Goal: Task Accomplishment & Management: Use online tool/utility

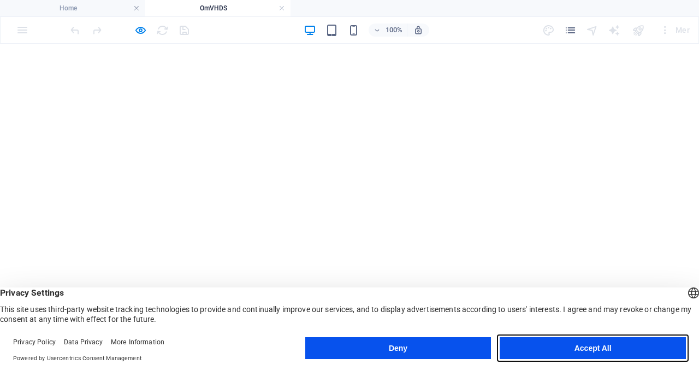
click at [0, 0] on button "Accept All" at bounding box center [0, 0] width 0 height 0
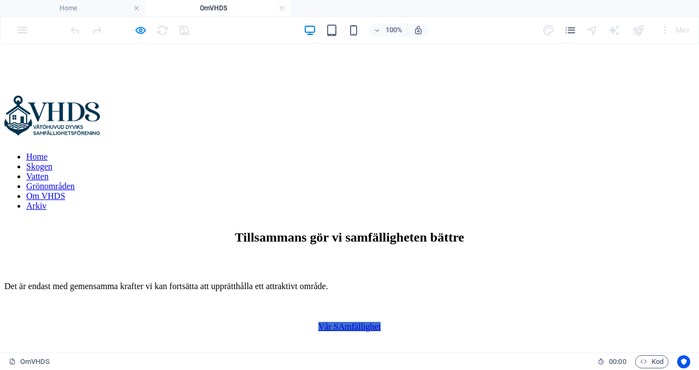
scroll to position [285, 0]
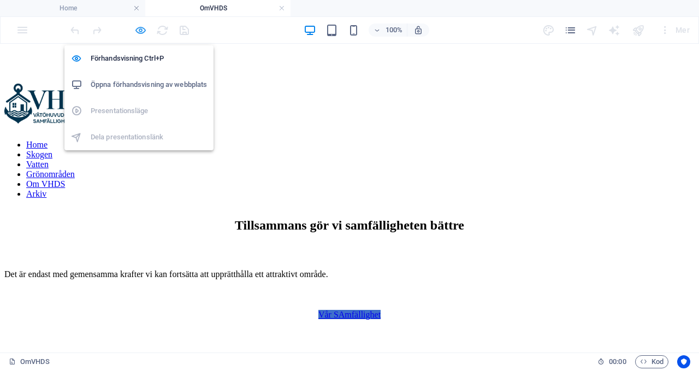
click at [0, 0] on icon "button" at bounding box center [0, 0] width 0 height 0
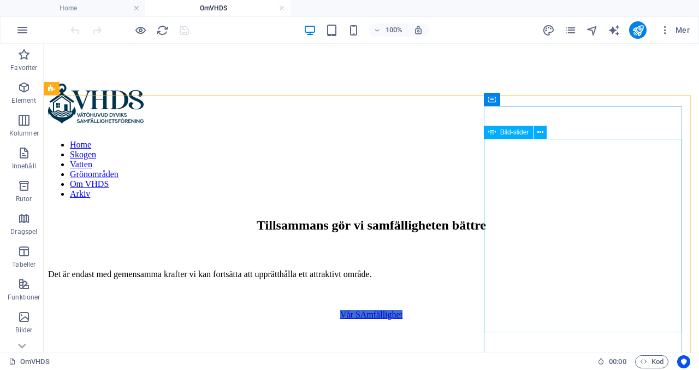
click at [506, 134] on span "Bild-slider" at bounding box center [514, 132] width 29 height 7
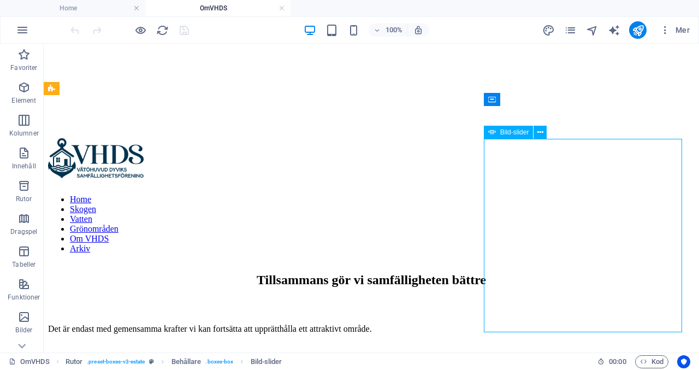
select select "ms"
select select "s"
select select "progressive"
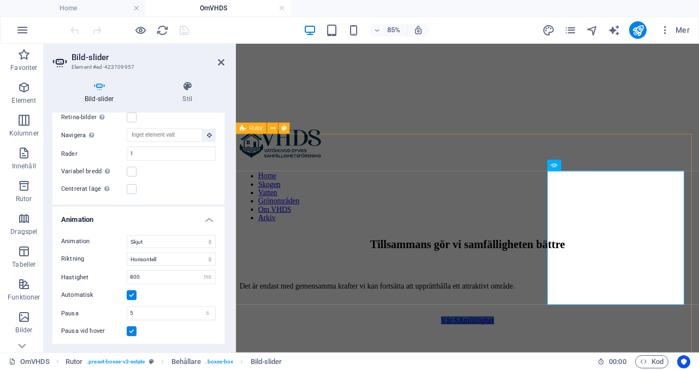
scroll to position [407, 0]
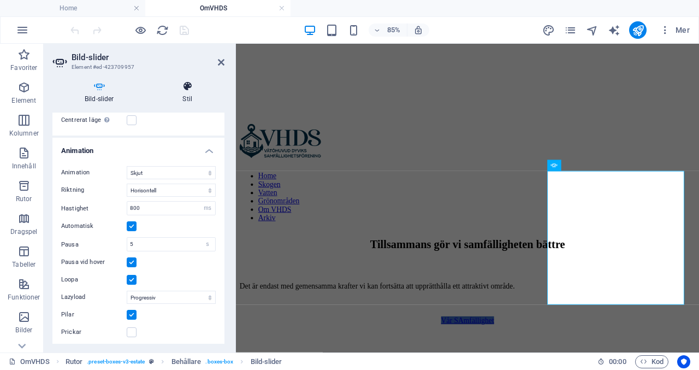
click at [180, 92] on h4 "Stil" at bounding box center [188, 92] width 74 height 23
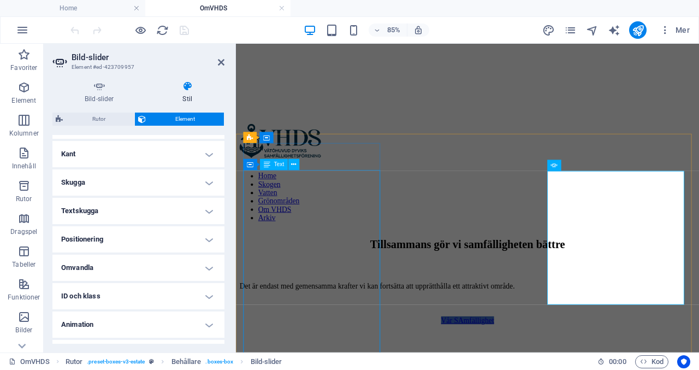
scroll to position [252, 0]
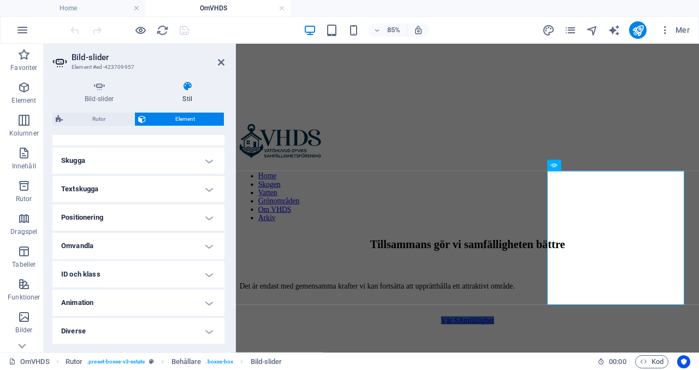
click at [204, 218] on h4 "Positionering" at bounding box center [138, 217] width 172 height 26
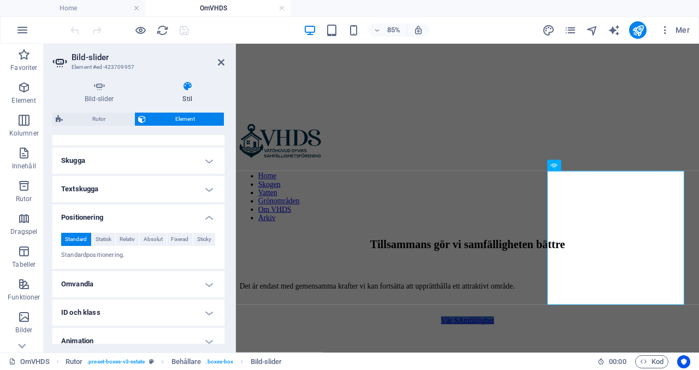
click at [207, 281] on h4 "Omvandla" at bounding box center [138, 284] width 172 height 26
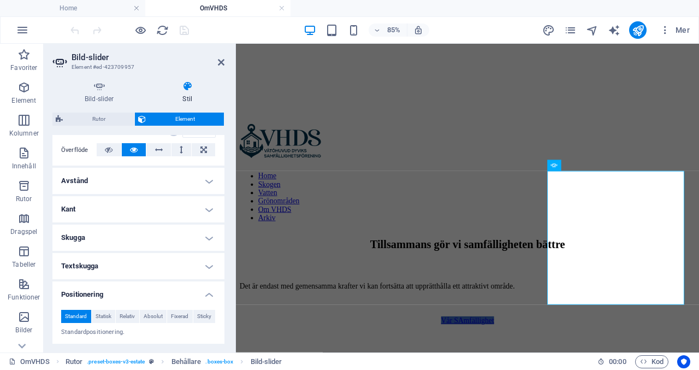
scroll to position [159, 0]
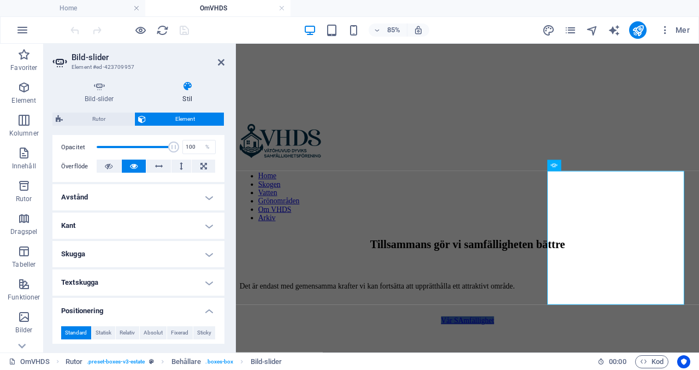
click at [211, 228] on h4 "Kant" at bounding box center [138, 225] width 172 height 26
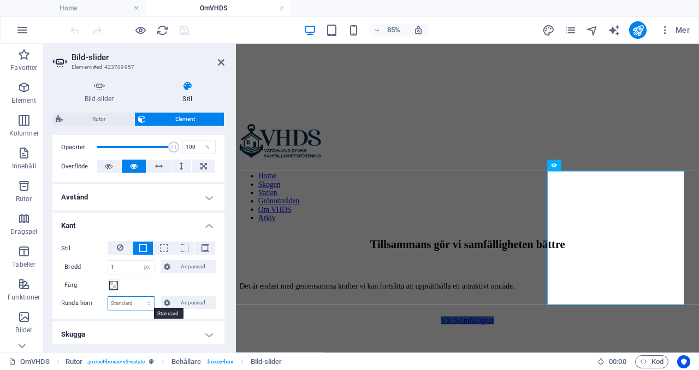
click at [147, 304] on select "Standard px rem % vh vw Anpassad" at bounding box center [131, 303] width 46 height 13
select select "px"
click at [138, 297] on select "Standard px rem % vh vw Anpassad" at bounding box center [131, 303] width 46 height 13
type input "14"
click at [189, 52] on h2 "Bild-slider" at bounding box center [148, 57] width 153 height 10
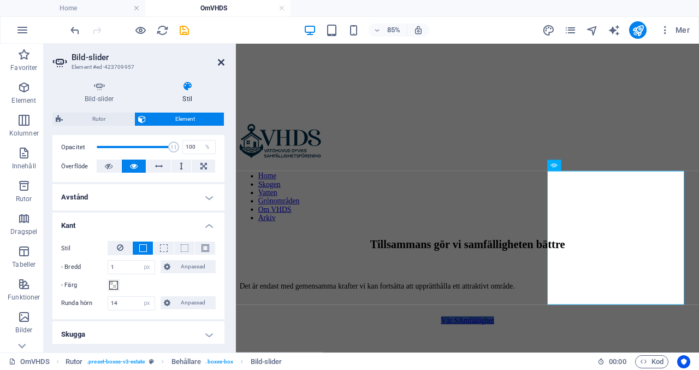
drag, startPoint x: 223, startPoint y: 64, endPoint x: 179, endPoint y: 18, distance: 63.3
click at [223, 64] on icon at bounding box center [221, 62] width 7 height 9
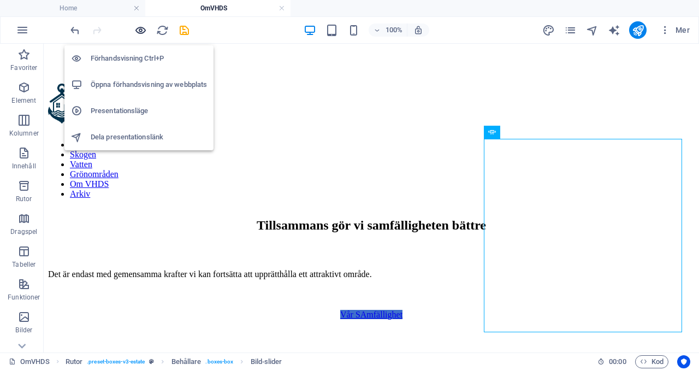
click at [0, 0] on icon "button" at bounding box center [0, 0] width 0 height 0
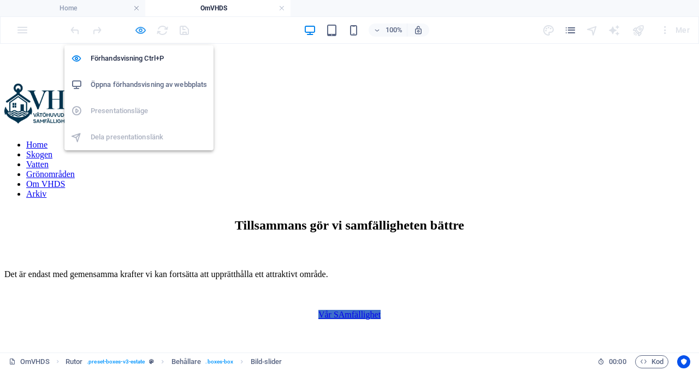
click at [0, 0] on icon "button" at bounding box center [0, 0] width 0 height 0
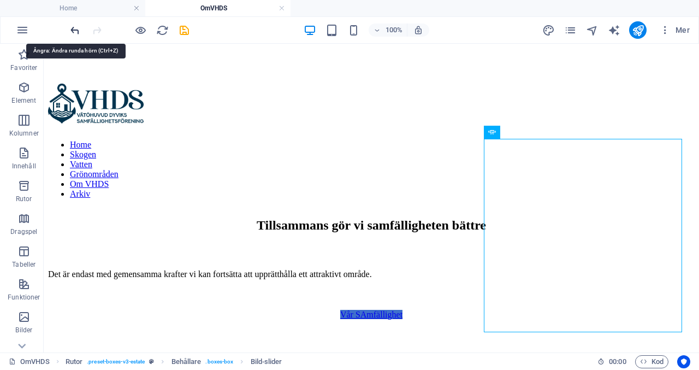
click at [0, 0] on icon "undo" at bounding box center [0, 0] width 0 height 0
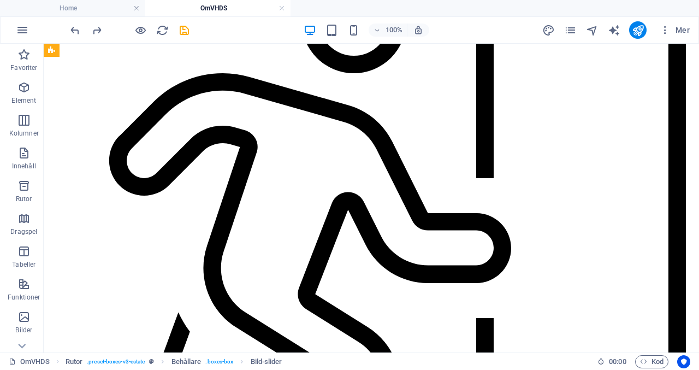
scroll to position [674, 0]
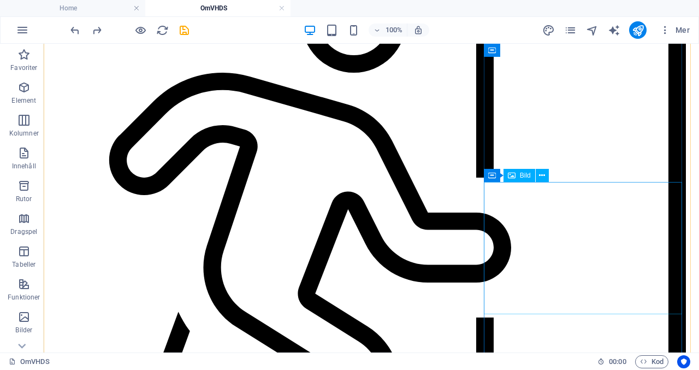
click at [525, 174] on span "Bild" at bounding box center [525, 175] width 11 height 7
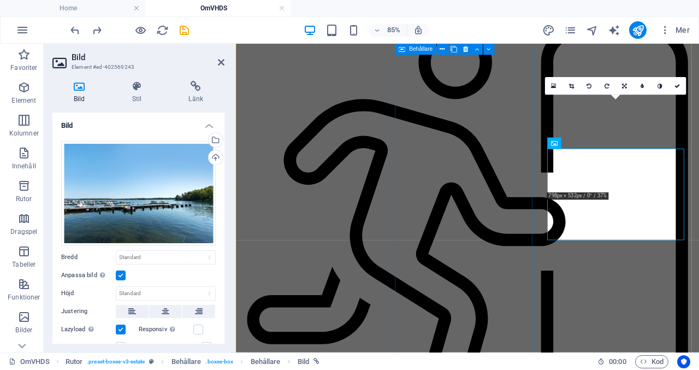
scroll to position [759, 0]
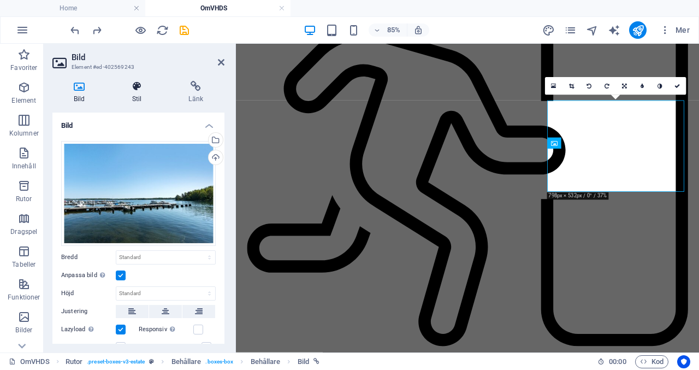
click at [142, 84] on icon at bounding box center [137, 86] width 52 height 11
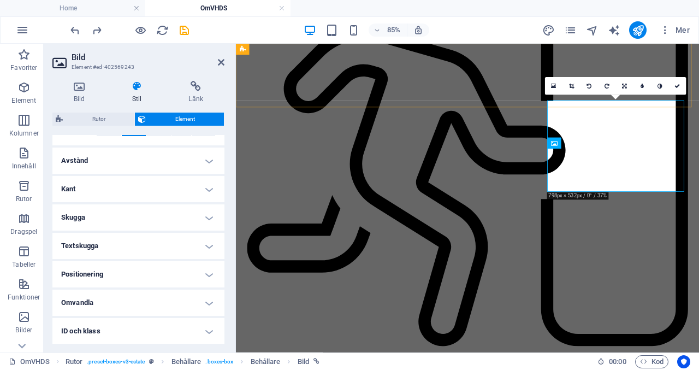
scroll to position [211, 0]
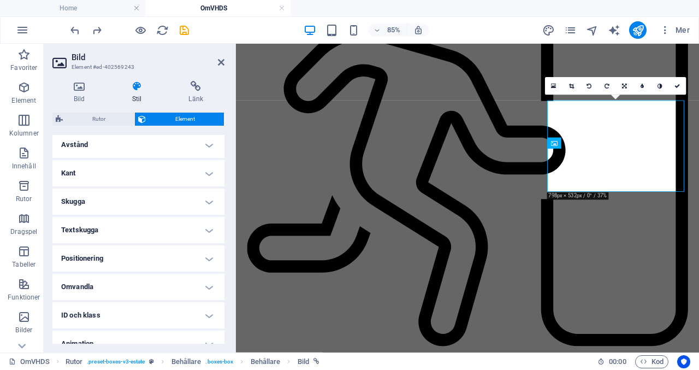
click at [202, 173] on h4 "Kant" at bounding box center [138, 173] width 172 height 26
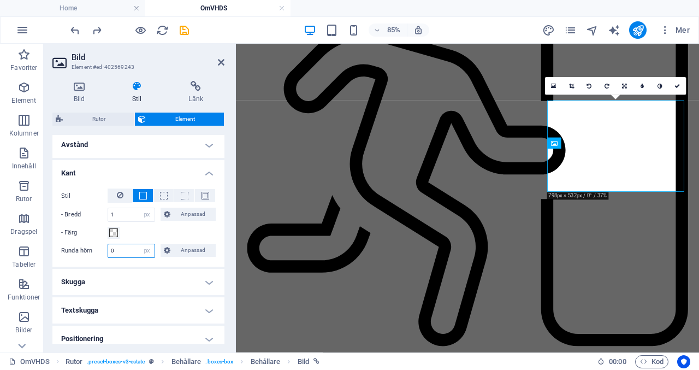
drag, startPoint x: 129, startPoint y: 245, endPoint x: 80, endPoint y: 251, distance: 49.5
click at [80, 251] on div "Runda hörn 0 Standard px rem % vh vw Anpassad Anpassad" at bounding box center [138, 251] width 155 height 14
type input "14"
click at [223, 63] on icon at bounding box center [221, 62] width 7 height 9
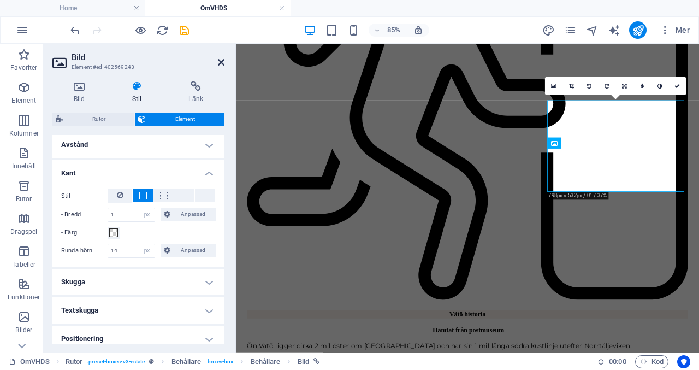
scroll to position [674, 0]
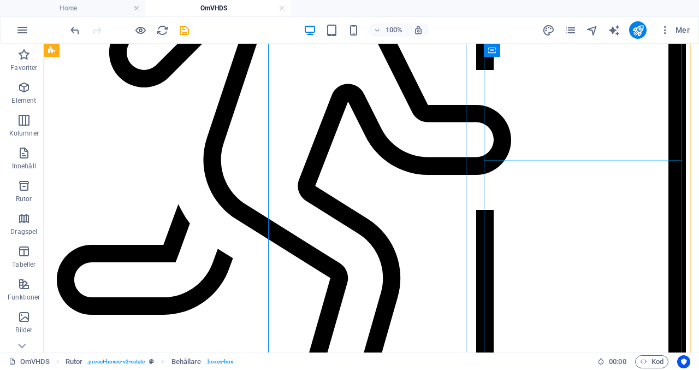
scroll to position [845, 0]
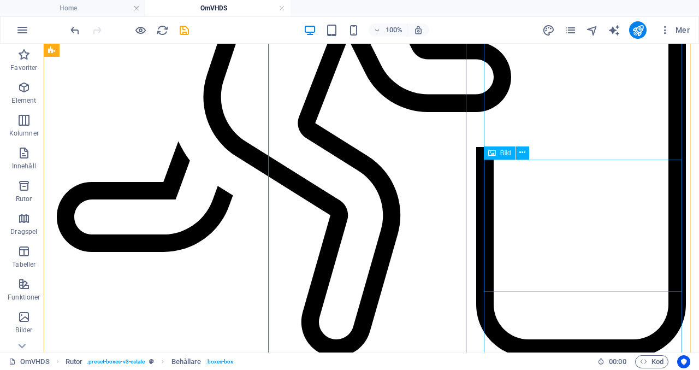
click at [501, 156] on span "Bild" at bounding box center [505, 153] width 11 height 7
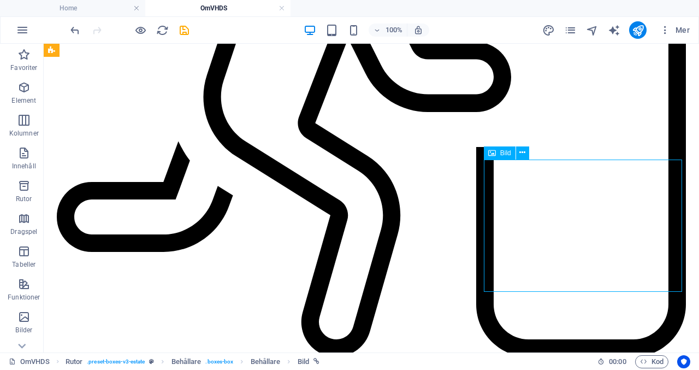
click at [501, 156] on span "Bild" at bounding box center [505, 153] width 11 height 7
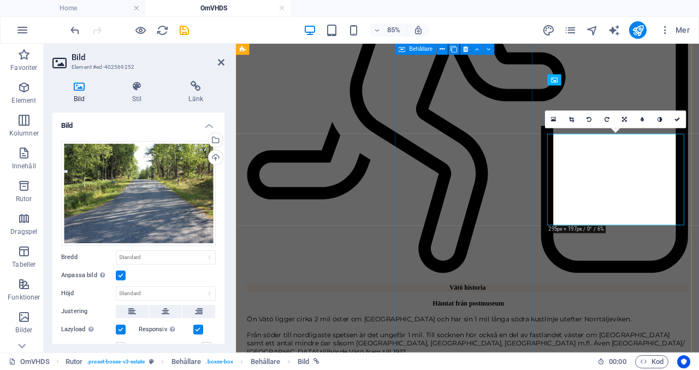
scroll to position [899, 0]
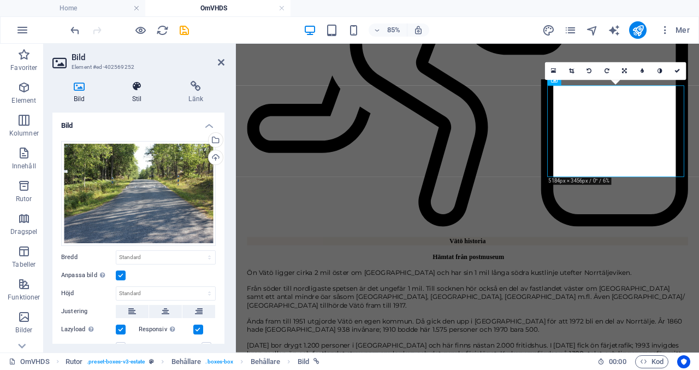
click at [145, 98] on h4 "Stil" at bounding box center [139, 92] width 57 height 23
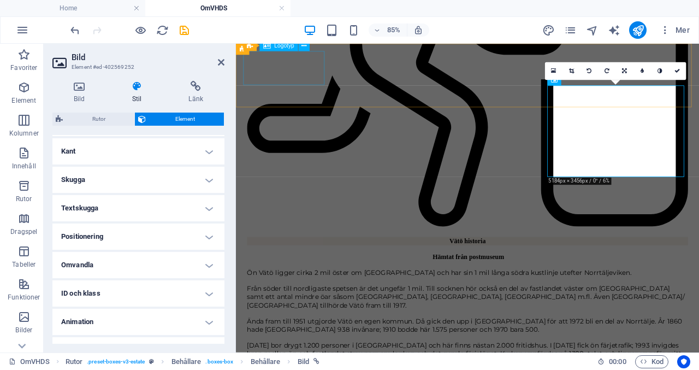
scroll to position [252, 0]
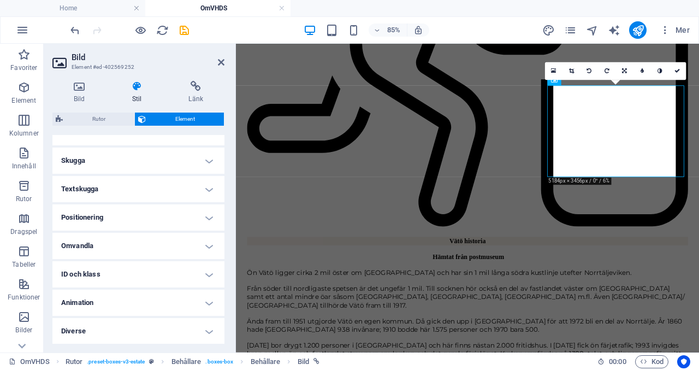
click at [204, 216] on h4 "Positionering" at bounding box center [138, 217] width 172 height 26
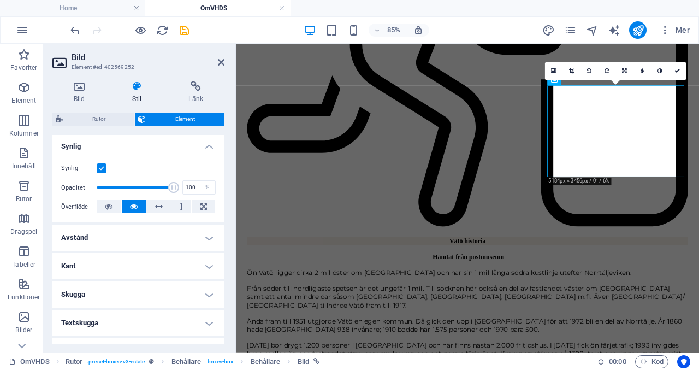
scroll to position [117, 0]
click at [155, 263] on h4 "Kant" at bounding box center [138, 267] width 172 height 26
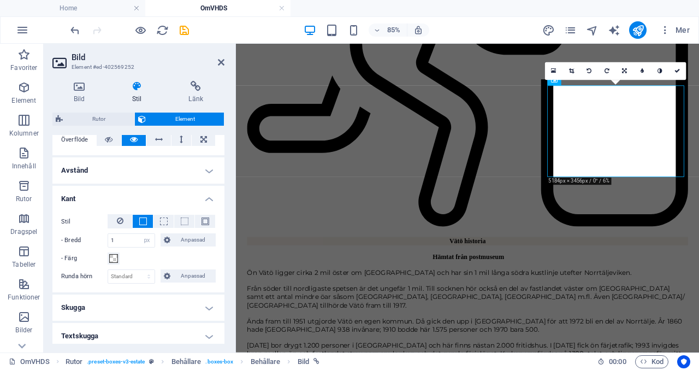
scroll to position [224, 0]
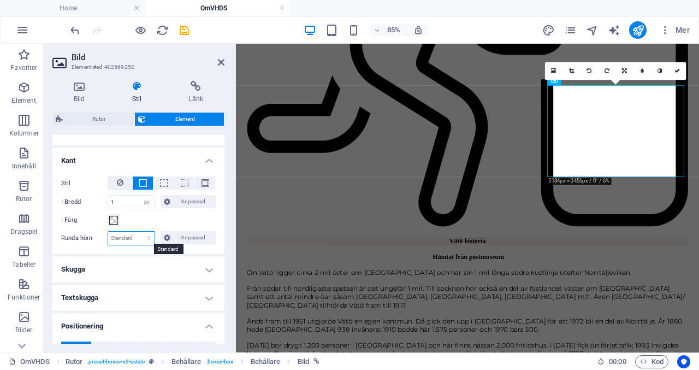
click at [150, 237] on select "Standard px rem % vh vw Anpassad" at bounding box center [131, 238] width 46 height 13
select select "px"
click at [138, 232] on select "Standard px rem % vh vw Anpassad" at bounding box center [131, 238] width 46 height 13
click at [142, 267] on h4 "Skugga" at bounding box center [138, 269] width 172 height 26
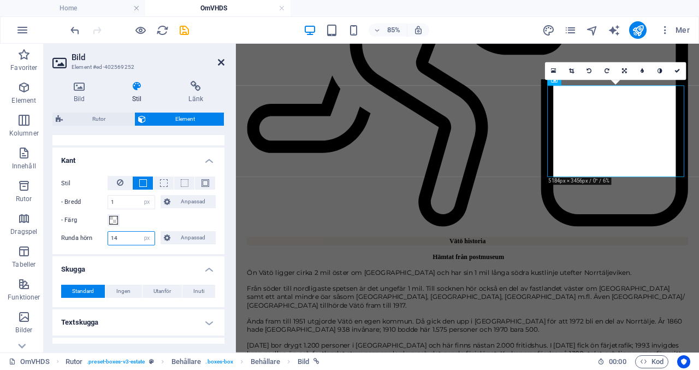
type input "14"
click at [224, 64] on icon at bounding box center [221, 62] width 7 height 9
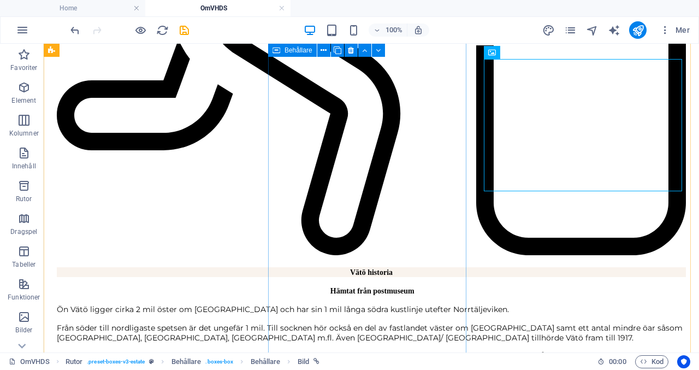
scroll to position [947, 0]
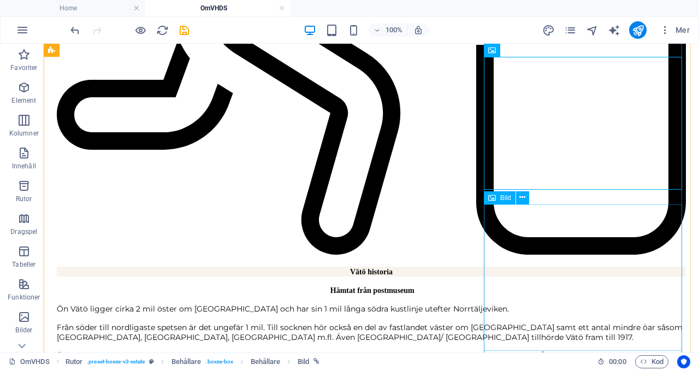
click at [501, 193] on div "Bild" at bounding box center [500, 197] width 32 height 13
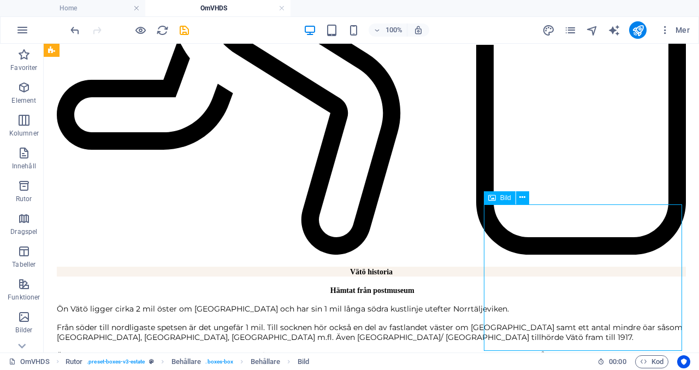
click at [501, 193] on div "Bild" at bounding box center [500, 197] width 32 height 13
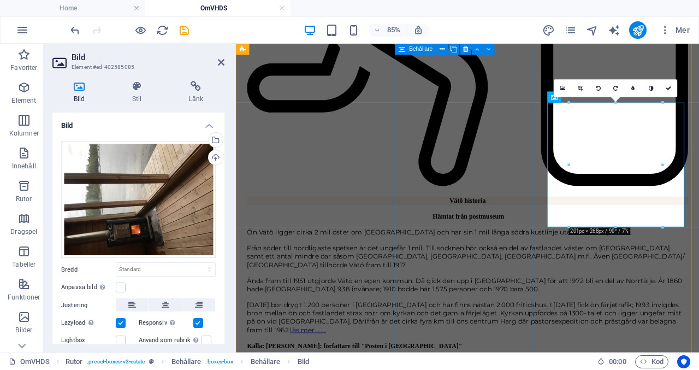
scroll to position [1002, 0]
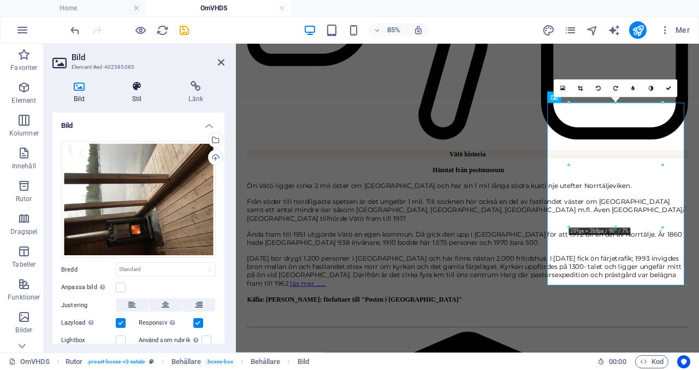
click at [133, 85] on icon at bounding box center [137, 86] width 52 height 11
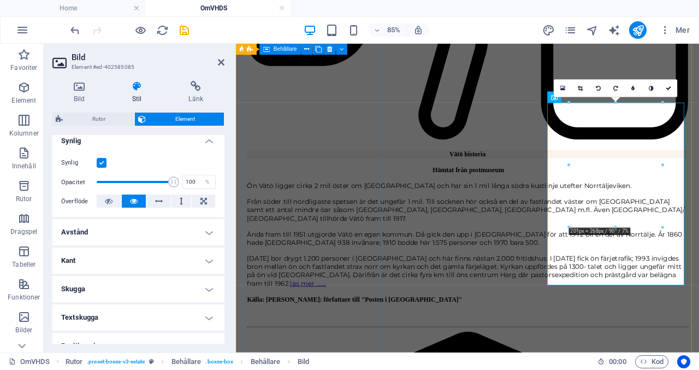
scroll to position [126, 0]
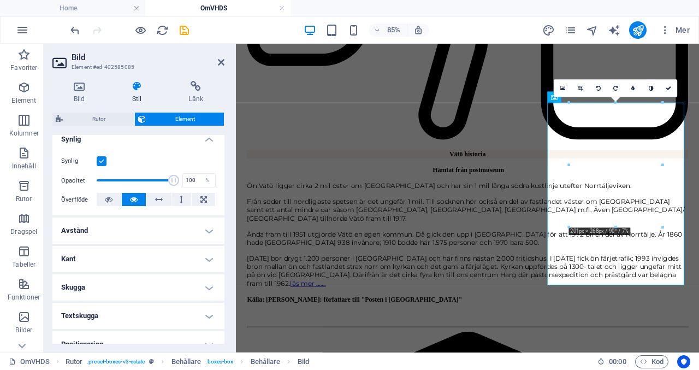
click at [209, 256] on h4 "Kant" at bounding box center [138, 259] width 172 height 26
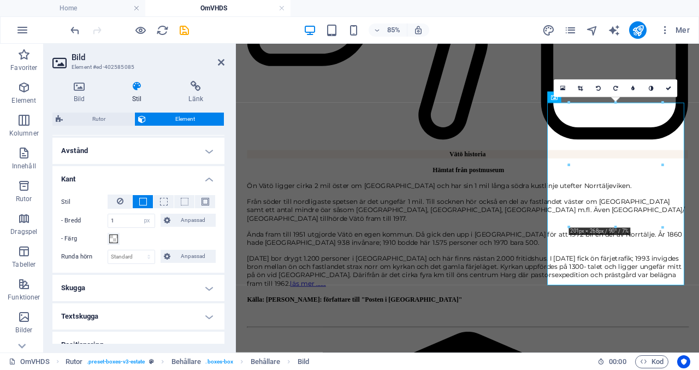
scroll to position [221, 0]
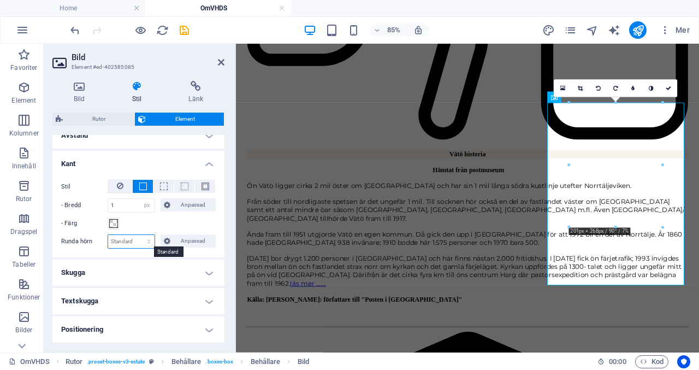
click at [150, 241] on select "Standard px rem % vh vw Anpassad" at bounding box center [131, 241] width 46 height 13
select select "px"
click at [138, 235] on select "Standard px rem % vh vw Anpassad" at bounding box center [131, 241] width 46 height 13
type input "14"
click at [220, 63] on icon at bounding box center [221, 62] width 7 height 9
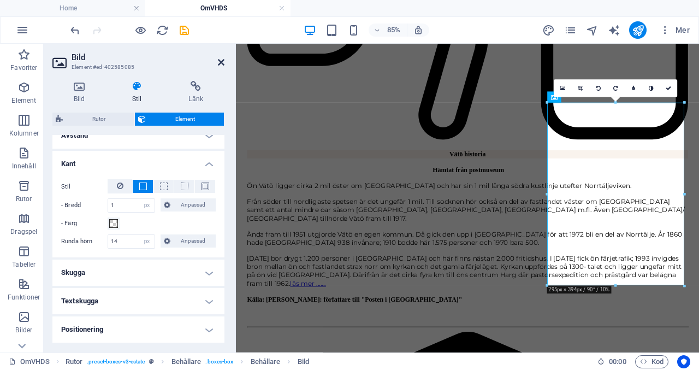
scroll to position [947, 0]
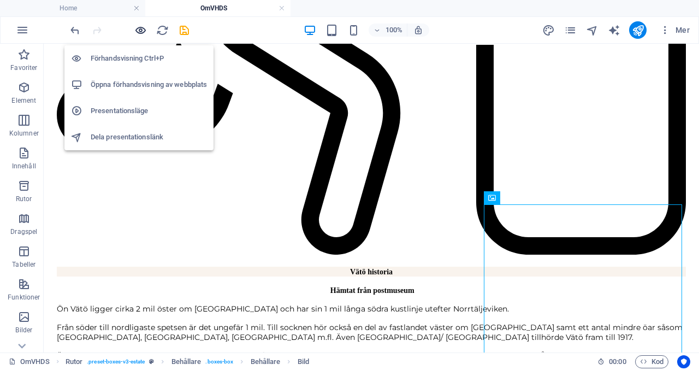
click at [0, 0] on icon "button" at bounding box center [0, 0] width 0 height 0
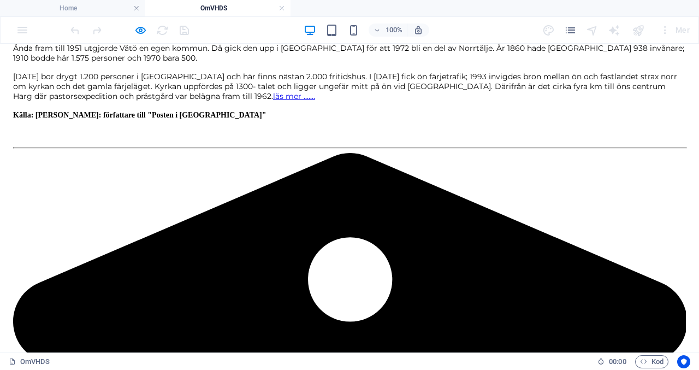
scroll to position [1299, 0]
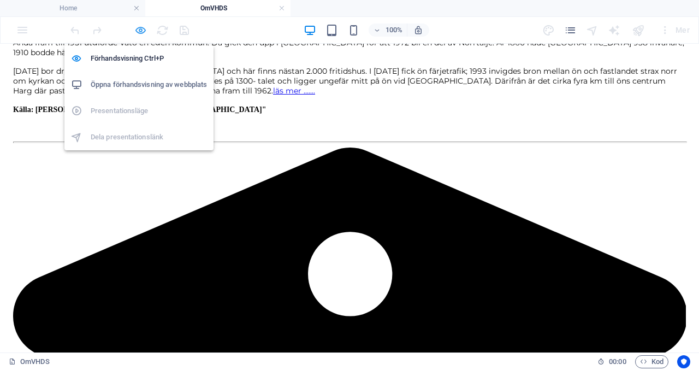
click at [0, 0] on icon "button" at bounding box center [0, 0] width 0 height 0
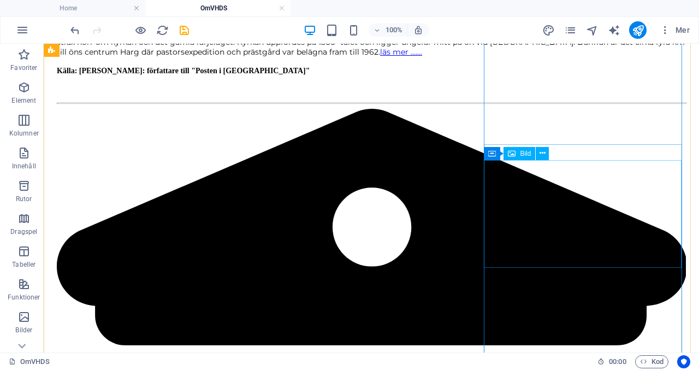
click at [519, 156] on div "Bild" at bounding box center [519, 153] width 32 height 13
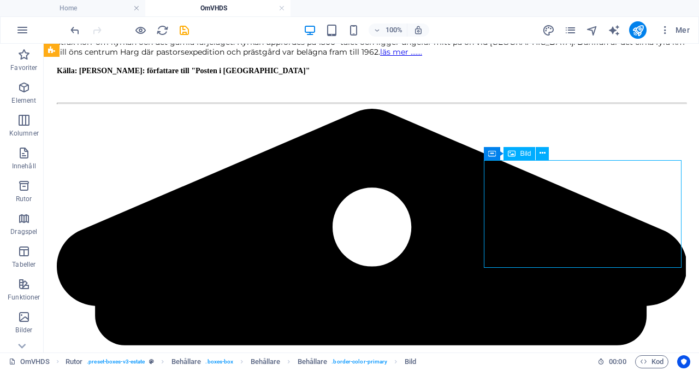
click at [519, 156] on div "Bild" at bounding box center [519, 153] width 32 height 13
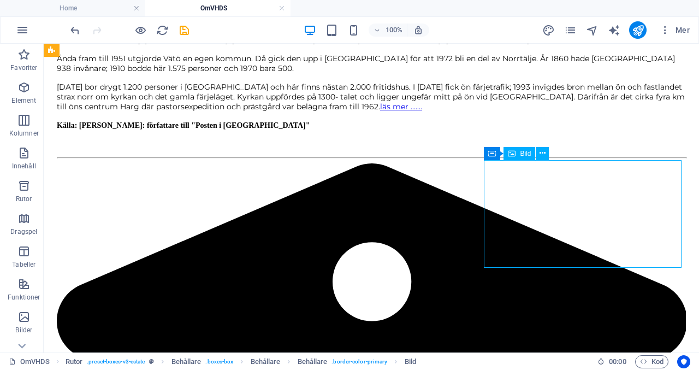
scroll to position [1353, 0]
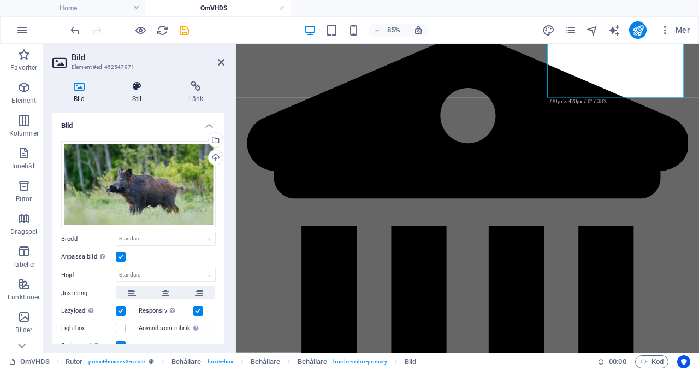
click at [141, 87] on icon at bounding box center [137, 86] width 52 height 11
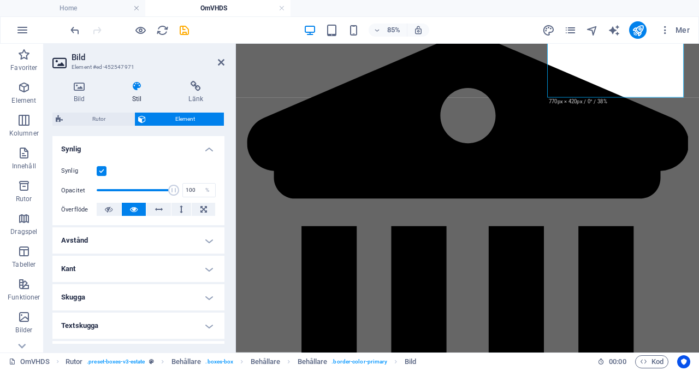
scroll to position [131, 0]
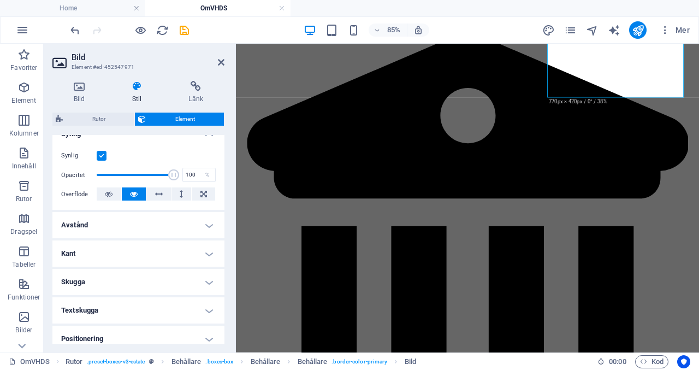
click at [205, 246] on h4 "Kant" at bounding box center [138, 253] width 172 height 26
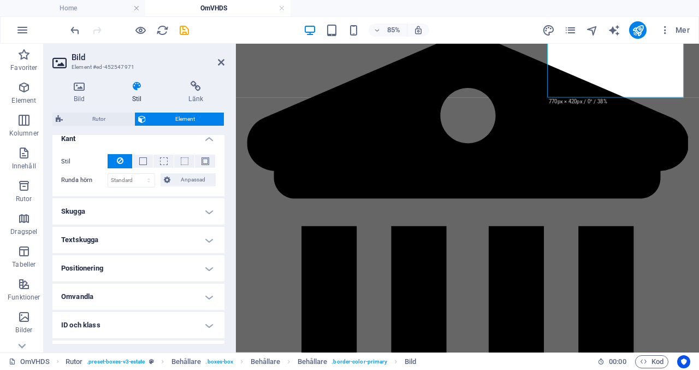
scroll to position [258, 0]
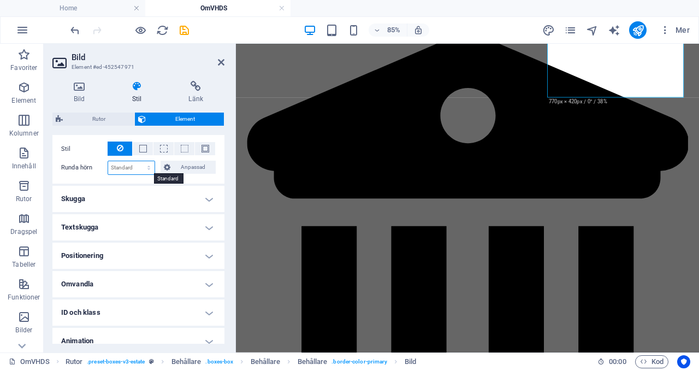
click at [146, 169] on select "Standard px rem % vh vw Anpassad" at bounding box center [131, 167] width 46 height 13
select select "px"
click at [138, 161] on select "Standard px rem % vh vw Anpassad" at bounding box center [131, 167] width 46 height 13
type input "14"
click at [164, 77] on div "Bild Stil Länk Bild Dra filer hit, klicka för att välja filer eller välj filer …" at bounding box center [138, 212] width 189 height 280
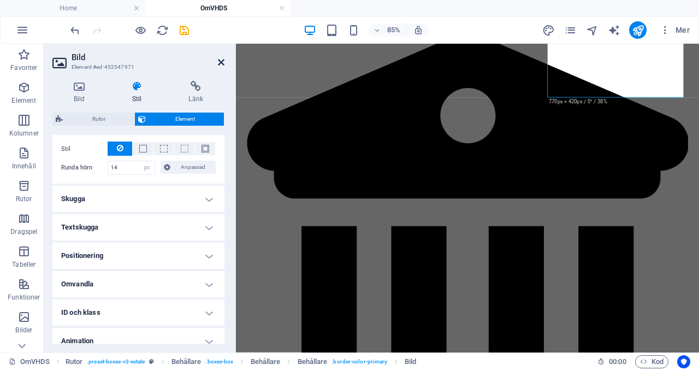
click at [221, 64] on icon at bounding box center [221, 62] width 7 height 9
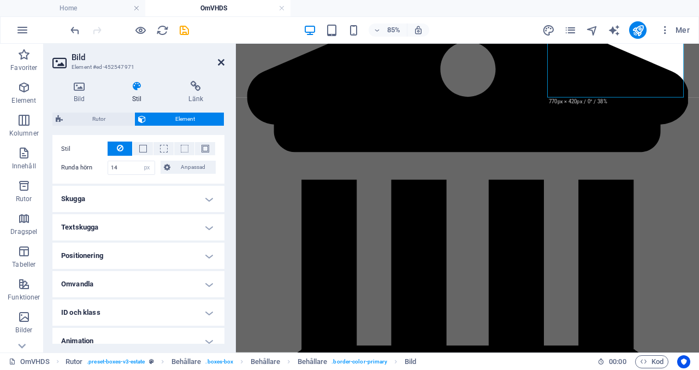
scroll to position [1299, 0]
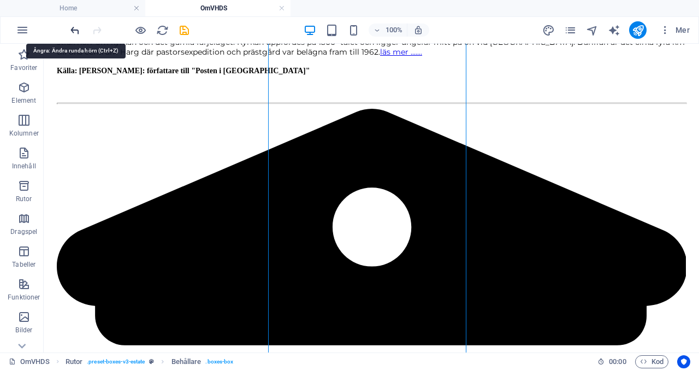
click at [0, 0] on icon "undo" at bounding box center [0, 0] width 0 height 0
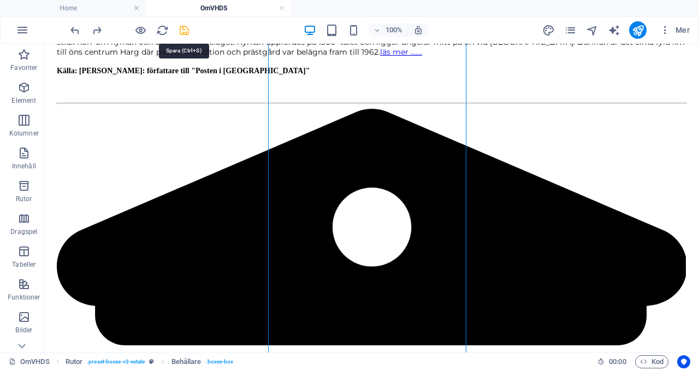
click at [0, 0] on icon "save" at bounding box center [0, 0] width 0 height 0
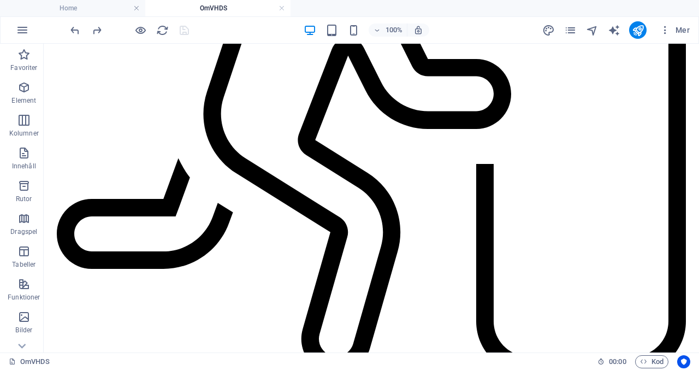
scroll to position [828, 0]
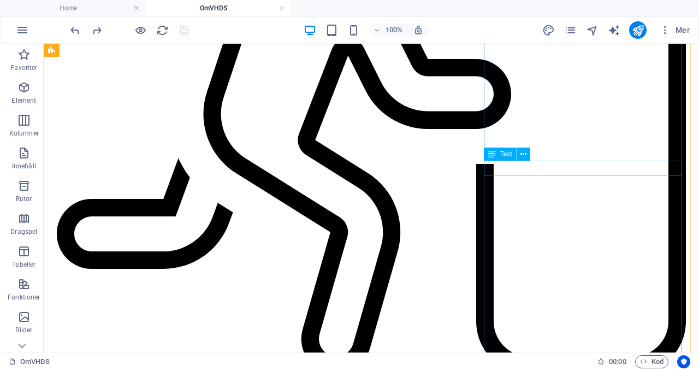
click at [503, 155] on span "Text" at bounding box center [506, 154] width 12 height 7
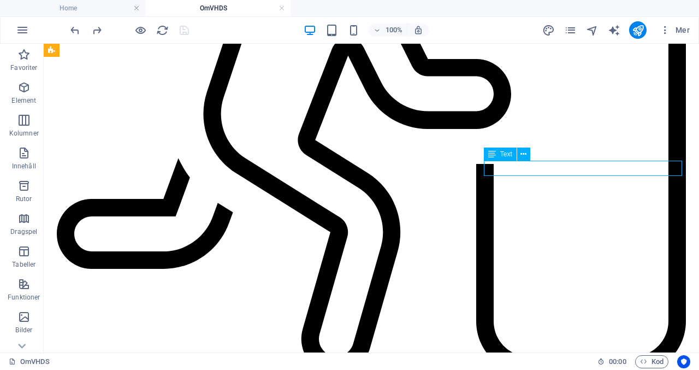
click at [503, 155] on span "Text" at bounding box center [506, 154] width 12 height 7
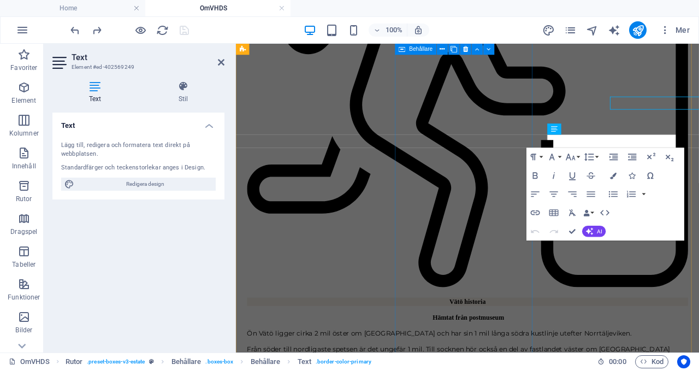
scroll to position [826, 0]
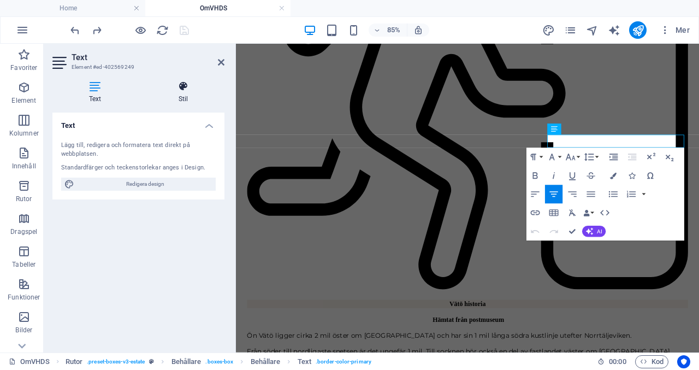
click at [183, 85] on icon at bounding box center [183, 86] width 82 height 11
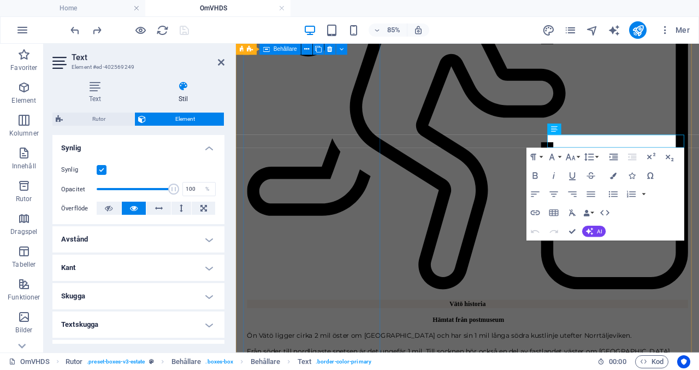
scroll to position [120, 0]
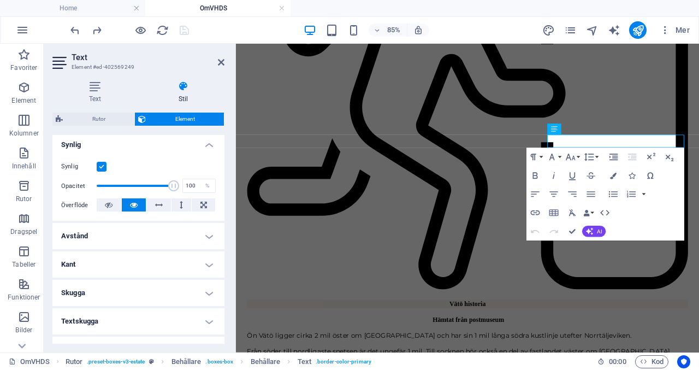
click at [211, 263] on h4 "Kant" at bounding box center [138, 264] width 172 height 26
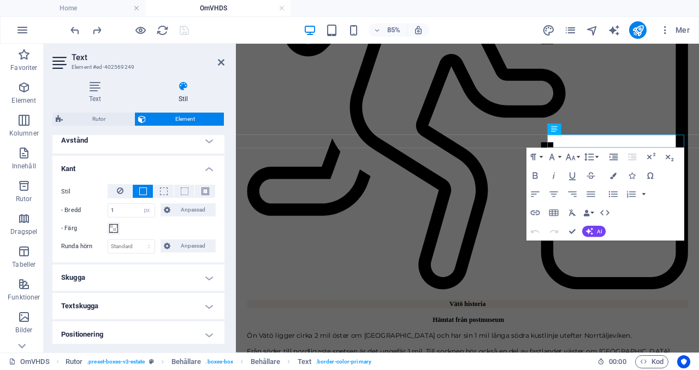
scroll to position [218, 0]
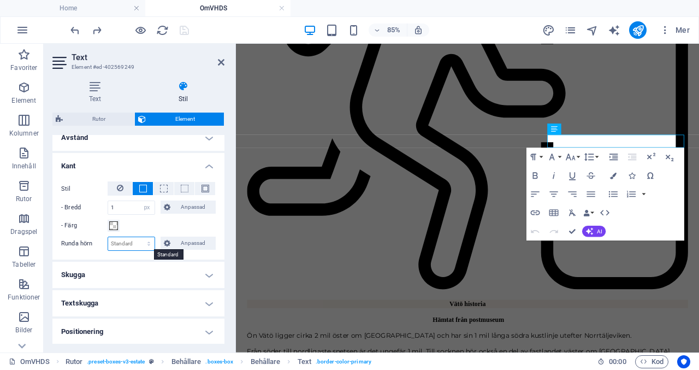
click at [132, 244] on select "Standard px rem % vh vw Anpassad" at bounding box center [131, 243] width 46 height 13
select select "px"
click at [138, 237] on select "Standard px rem % vh vw Anpassad" at bounding box center [131, 243] width 46 height 13
type input "14"
click at [222, 62] on icon at bounding box center [221, 62] width 7 height 9
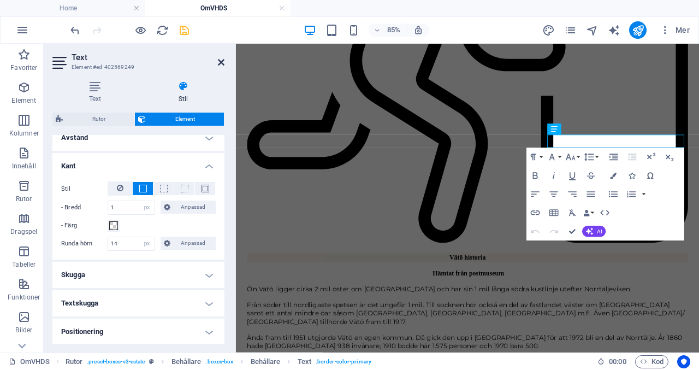
scroll to position [742, 0]
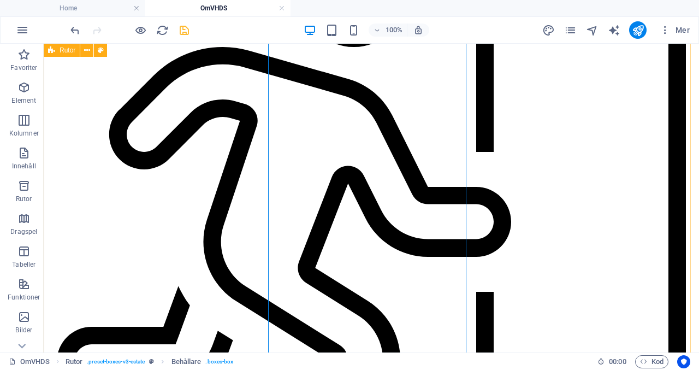
scroll to position [699, 0]
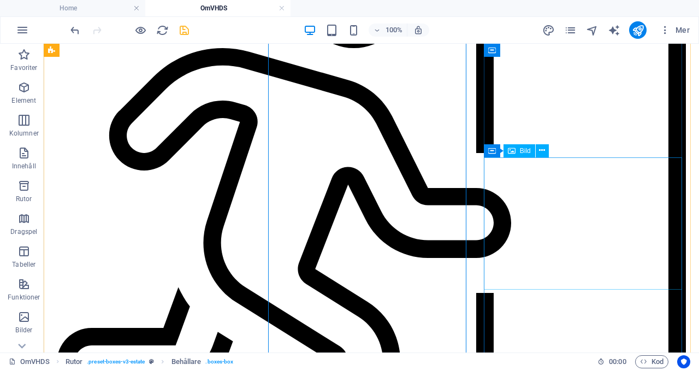
click at [520, 153] on span "Bild" at bounding box center [525, 150] width 11 height 7
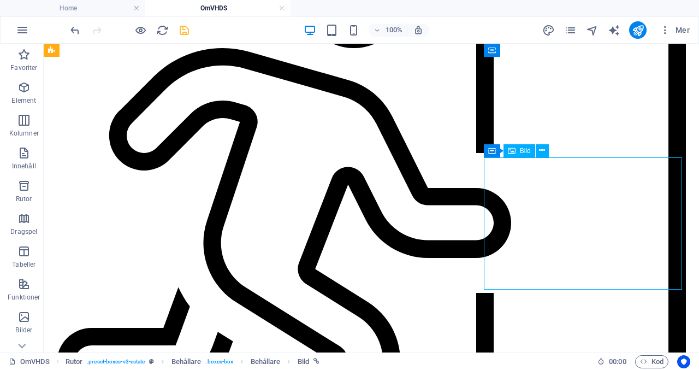
click at [520, 153] on span "Bild" at bounding box center [525, 150] width 11 height 7
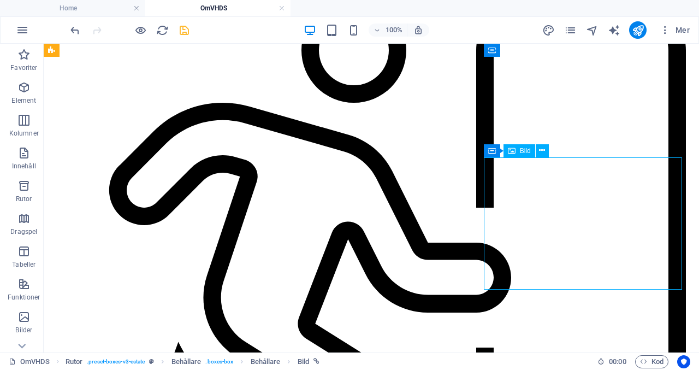
scroll to position [783, 0]
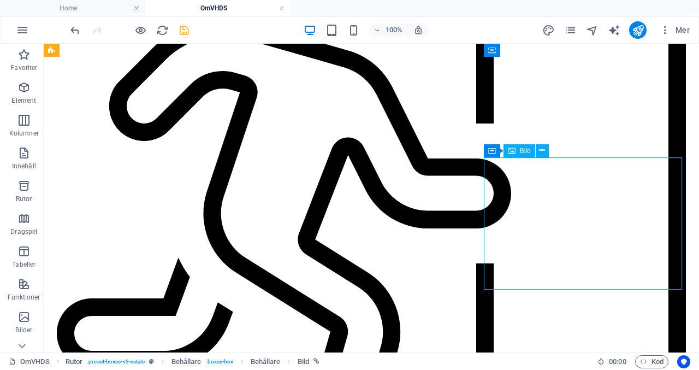
select select "px"
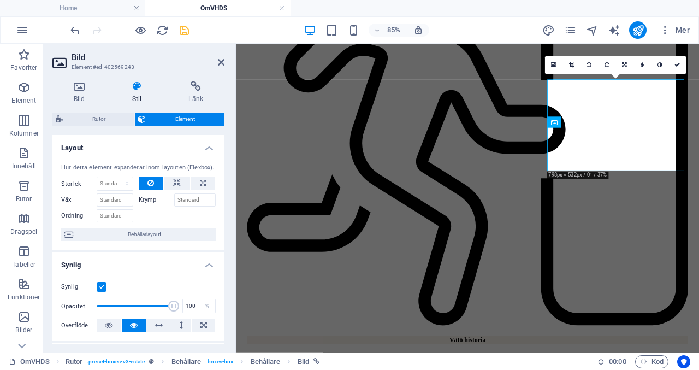
click at [137, 95] on h4 "Stil" at bounding box center [139, 92] width 57 height 23
click at [138, 87] on icon at bounding box center [137, 86] width 52 height 11
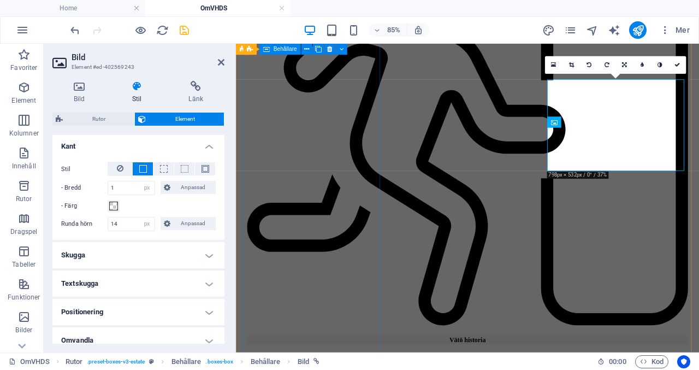
scroll to position [236, 0]
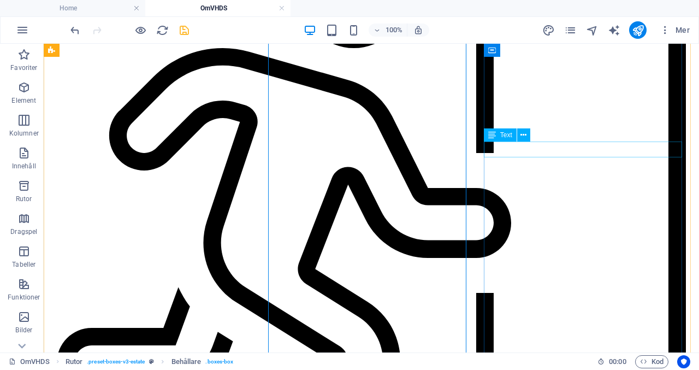
click at [506, 137] on span "Text" at bounding box center [506, 135] width 12 height 7
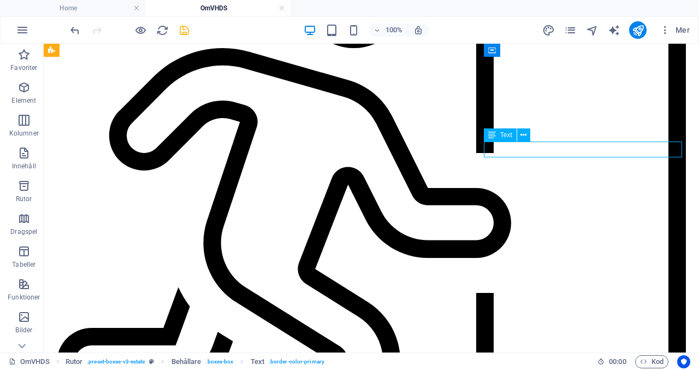
click at [506, 137] on span "Text" at bounding box center [506, 135] width 12 height 7
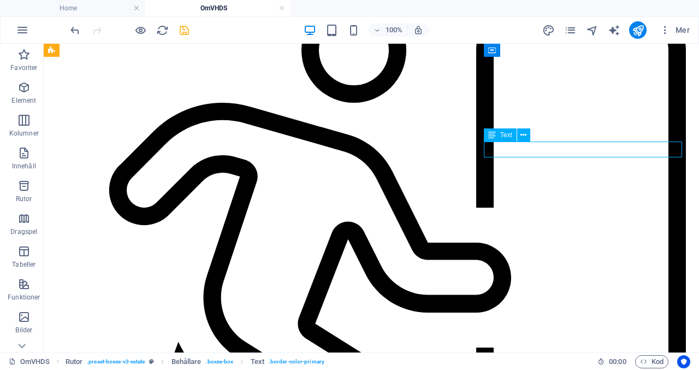
scroll to position [726, 0]
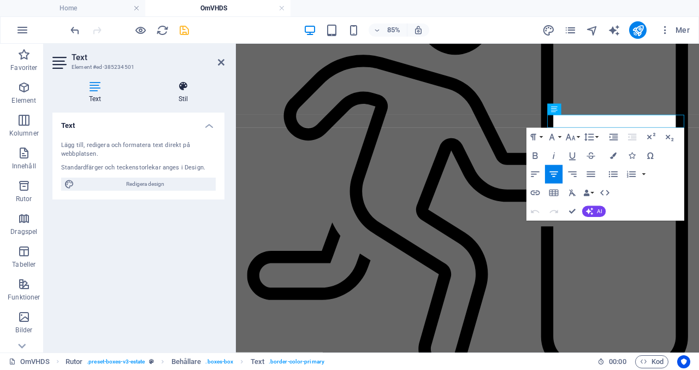
click at [181, 95] on h4 "Stil" at bounding box center [183, 92] width 82 height 23
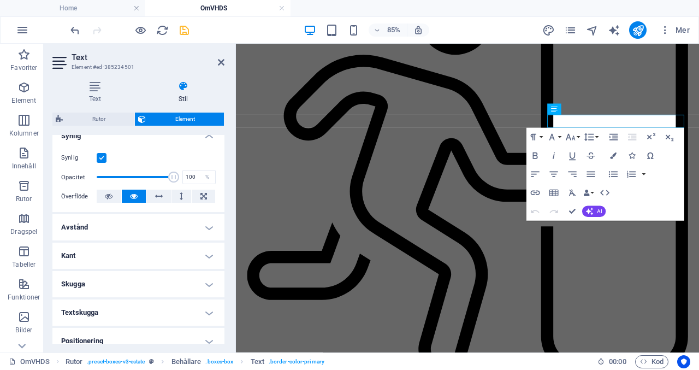
scroll to position [147, 0]
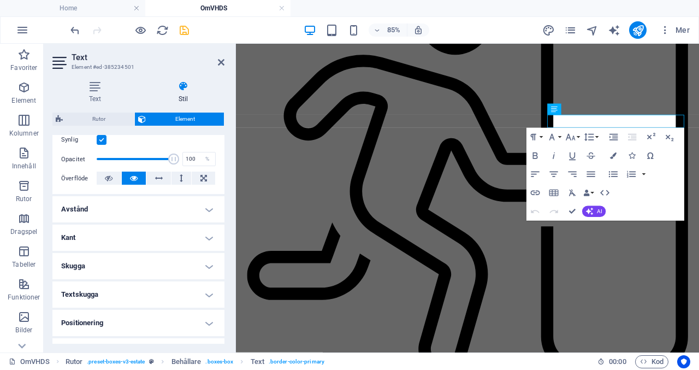
click at [203, 236] on h4 "Kant" at bounding box center [138, 237] width 172 height 26
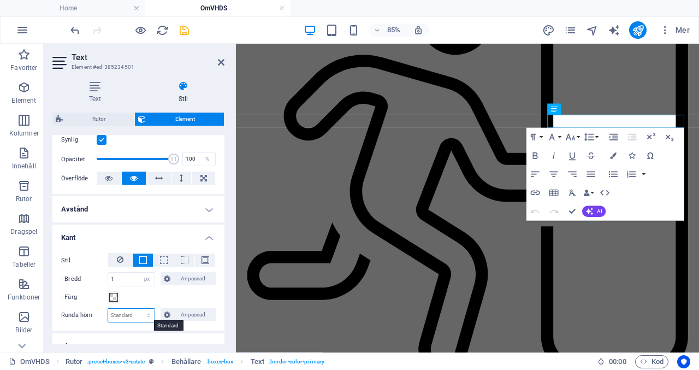
click at [138, 312] on select "Standard px rem % vh vw Anpassad" at bounding box center [131, 315] width 46 height 13
select select "px"
click at [138, 309] on select "Standard px rem % vh vw Anpassad" at bounding box center [131, 315] width 46 height 13
type input "14"
click at [157, 63] on h3 "Element #ed-385234501" at bounding box center [137, 67] width 131 height 10
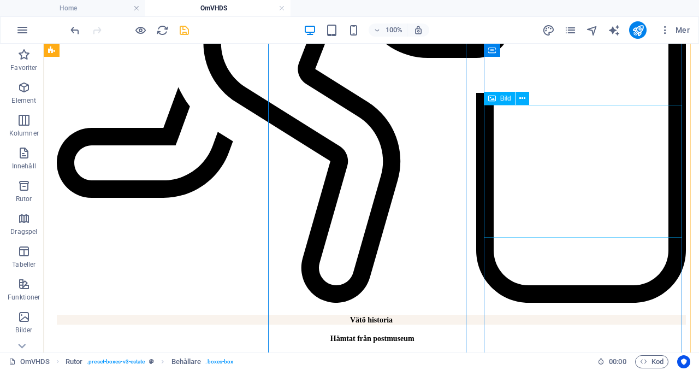
scroll to position [905, 0]
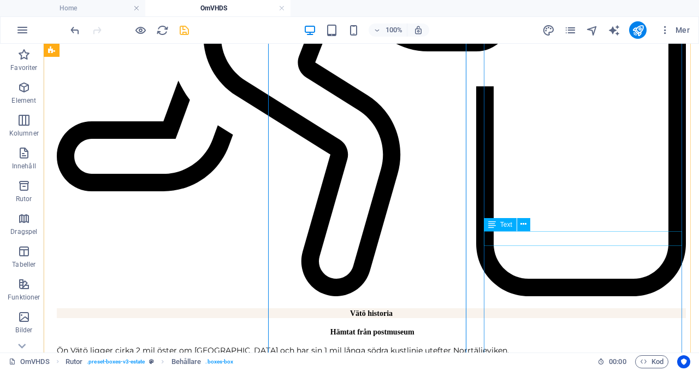
click at [498, 226] on div "Text" at bounding box center [500, 224] width 33 height 13
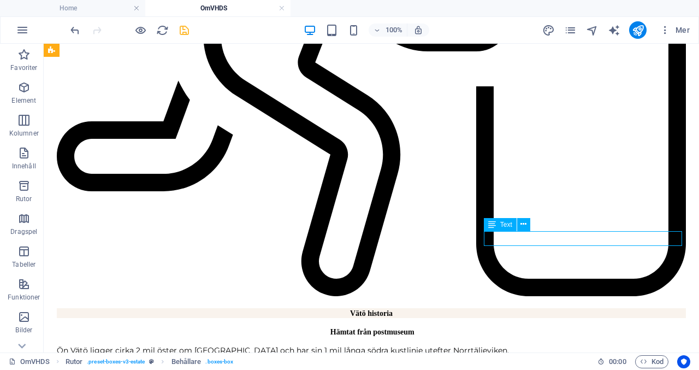
click at [498, 226] on div "Text" at bounding box center [500, 224] width 33 height 13
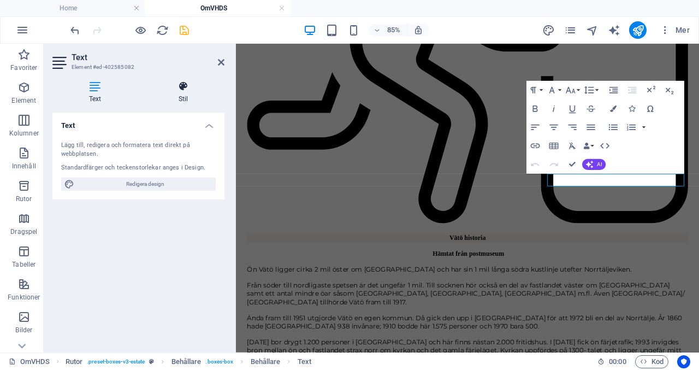
click at [186, 85] on icon at bounding box center [183, 86] width 82 height 11
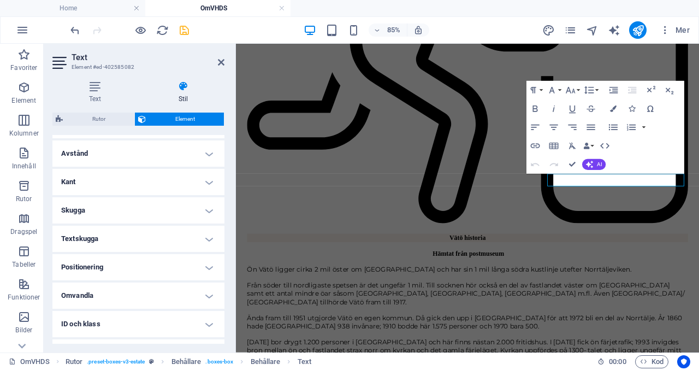
scroll to position [204, 0]
click at [191, 173] on h4 "Kant" at bounding box center [138, 180] width 172 height 26
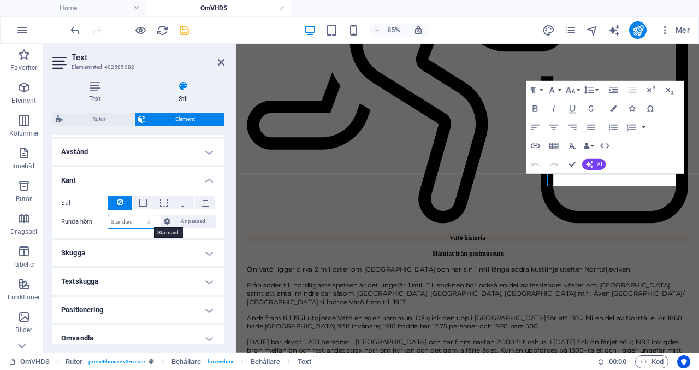
click at [150, 222] on select "Standard px rem % vh vw Anpassad" at bounding box center [131, 221] width 46 height 13
select select "px"
click at [138, 215] on select "Standard px rem % vh vw Anpassad" at bounding box center [131, 221] width 46 height 13
type input "14"
click at [223, 64] on icon at bounding box center [221, 62] width 7 height 9
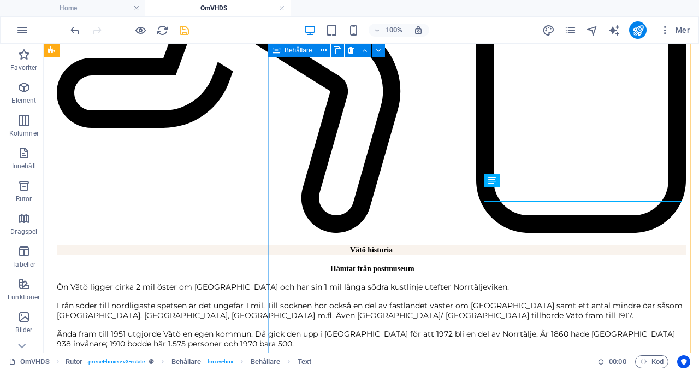
scroll to position [969, 0]
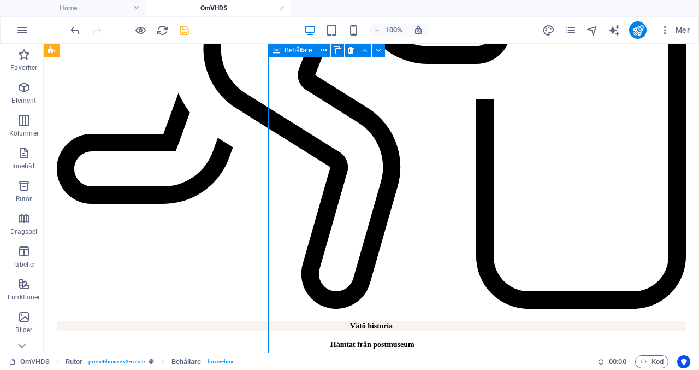
scroll to position [891, 0]
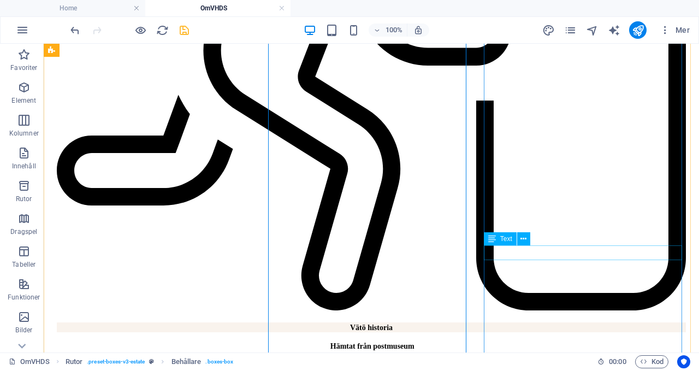
click at [505, 240] on span "Text" at bounding box center [506, 238] width 12 height 7
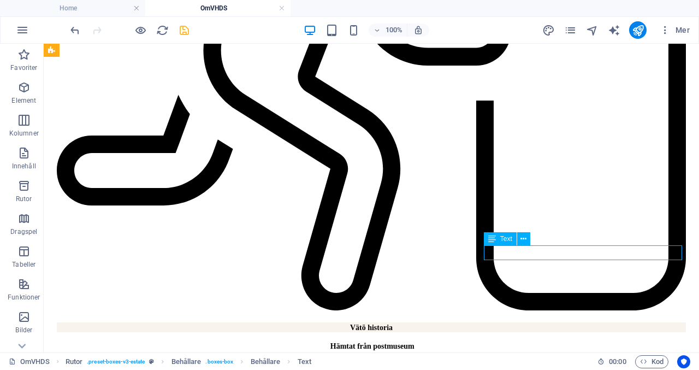
click at [505, 240] on span "Text" at bounding box center [506, 238] width 12 height 7
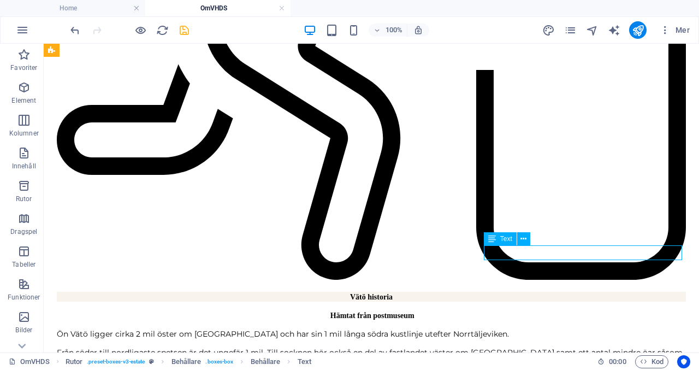
select select "px"
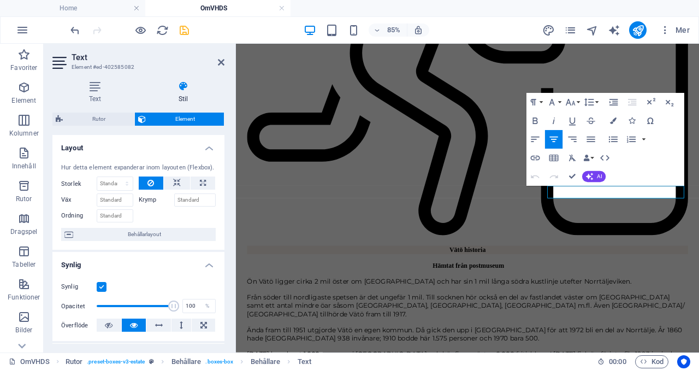
click at [188, 93] on h4 "Stil" at bounding box center [183, 92] width 82 height 23
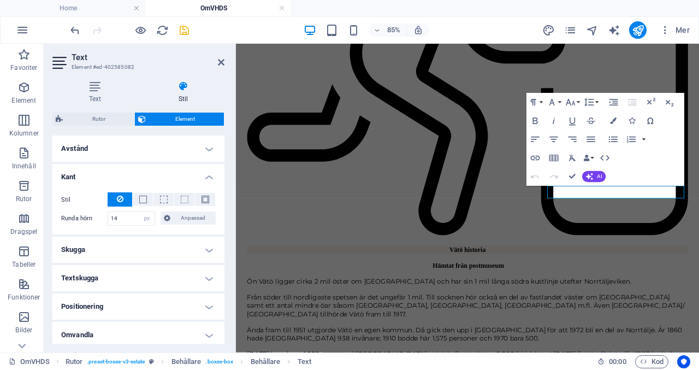
scroll to position [223, 0]
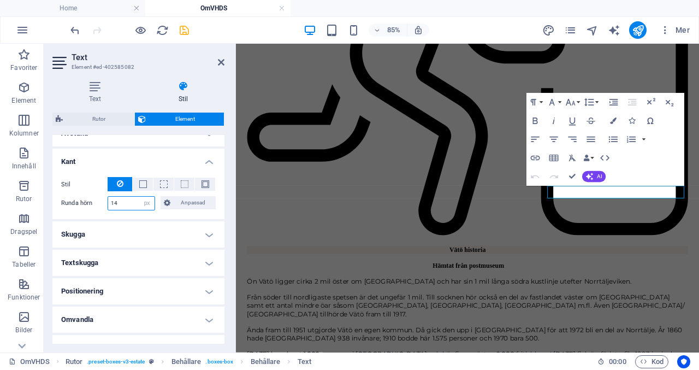
click at [137, 202] on input "14" at bounding box center [131, 203] width 46 height 13
click at [223, 63] on icon at bounding box center [221, 62] width 7 height 9
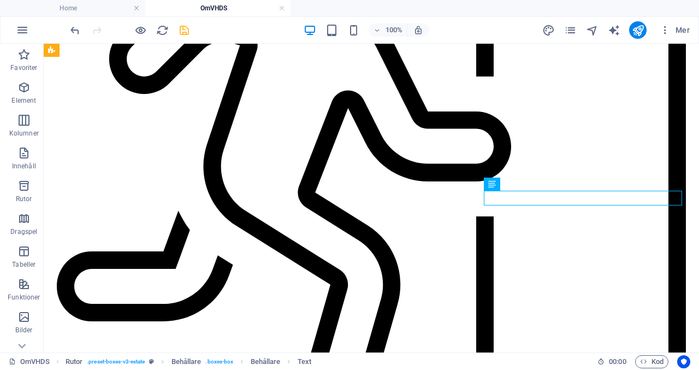
scroll to position [946, 0]
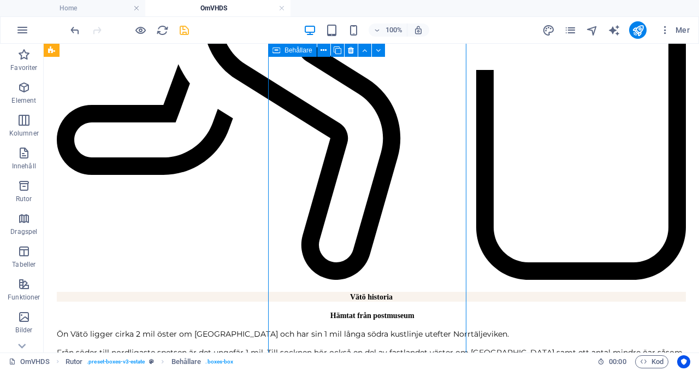
scroll to position [923, 0]
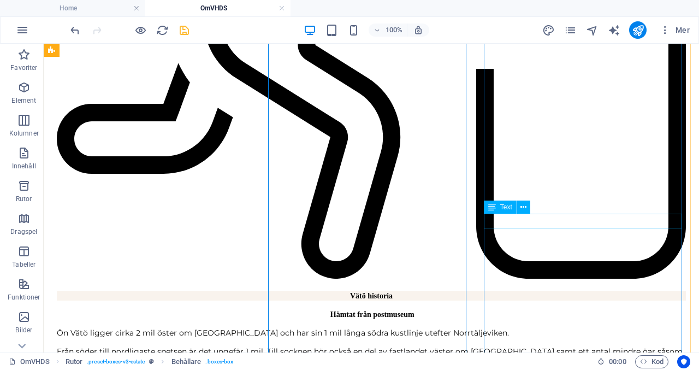
click at [506, 209] on span "Text" at bounding box center [506, 207] width 12 height 7
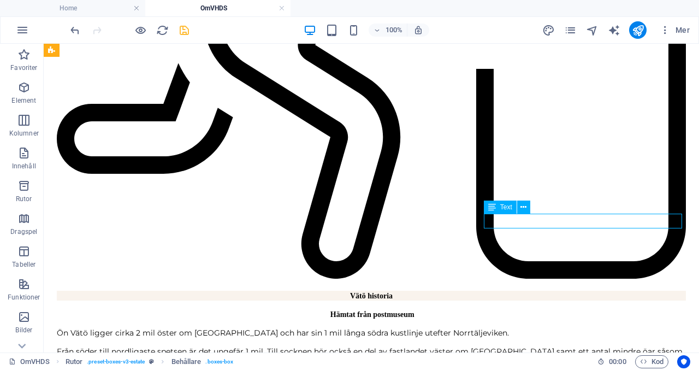
click at [506, 209] on span "Text" at bounding box center [506, 207] width 12 height 7
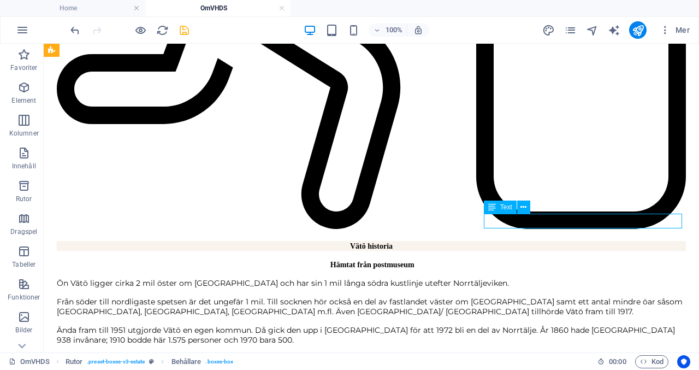
select select "px"
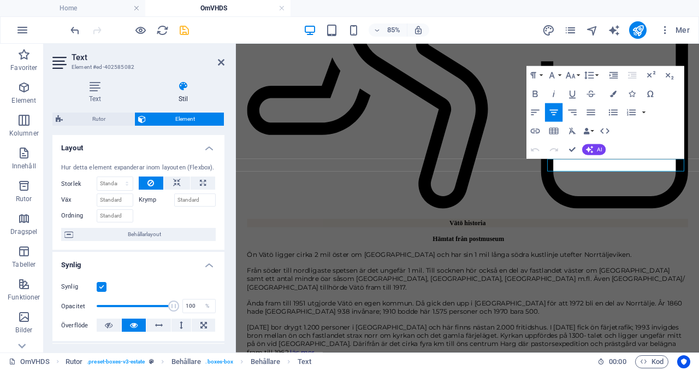
click at [187, 90] on icon at bounding box center [183, 86] width 82 height 11
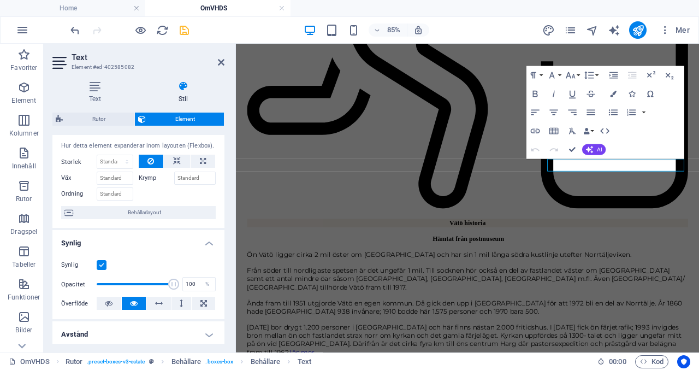
scroll to position [0, 0]
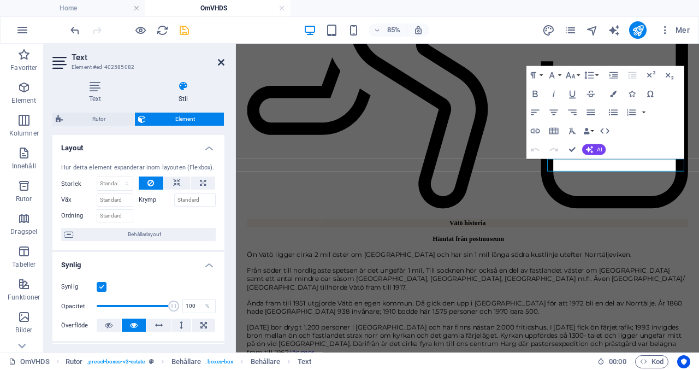
click at [220, 64] on icon at bounding box center [221, 62] width 7 height 9
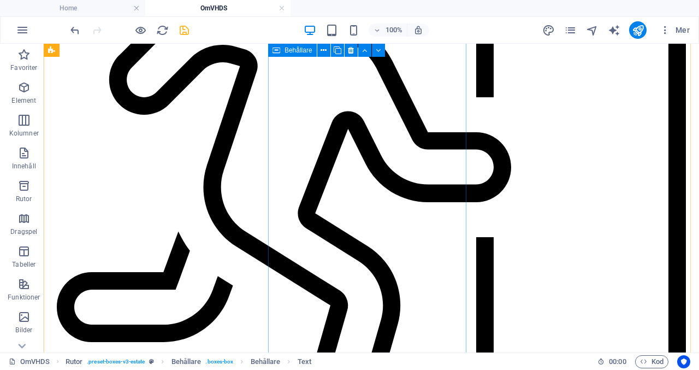
scroll to position [737, 0]
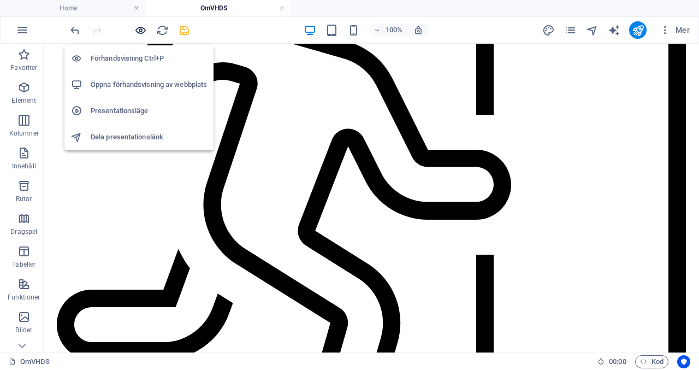
click at [0, 0] on div at bounding box center [0, 0] width 0 height 0
click at [0, 0] on icon "button" at bounding box center [0, 0] width 0 height 0
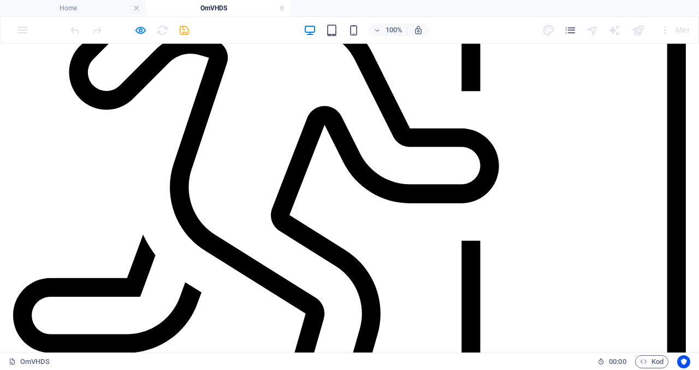
scroll to position [775, 0]
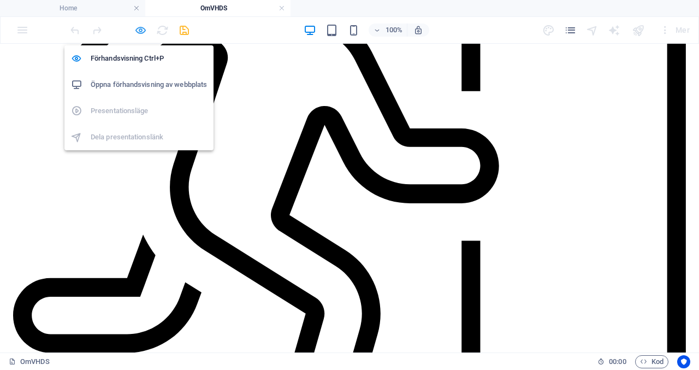
click at [0, 0] on icon "button" at bounding box center [0, 0] width 0 height 0
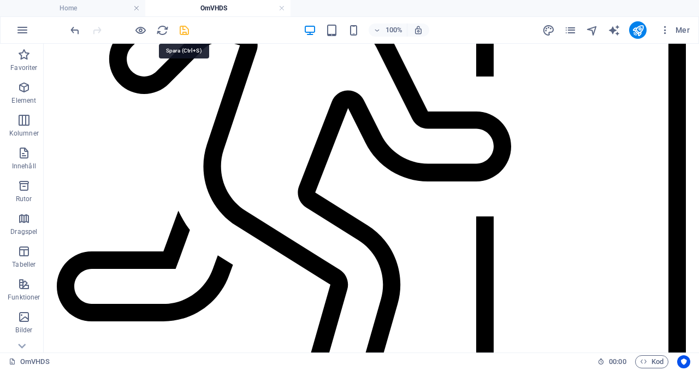
click at [186, 30] on icon "save" at bounding box center [184, 30] width 13 height 13
click at [0, 0] on icon "publish" at bounding box center [0, 0] width 0 height 0
